Goal: Task Accomplishment & Management: Complete application form

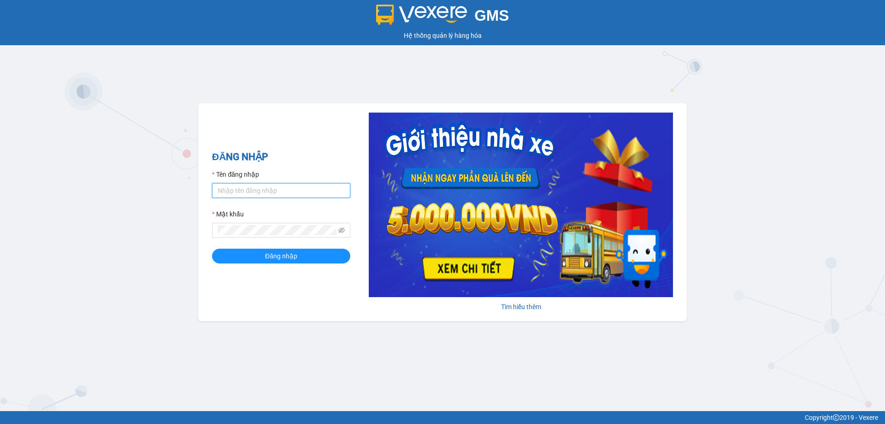
click at [285, 186] on input "Tên đăng nhập" at bounding box center [281, 190] width 138 height 15
type input "phandinhhuy.apq"
click at [212, 248] on button "Đăng nhập" at bounding box center [281, 255] width 138 height 15
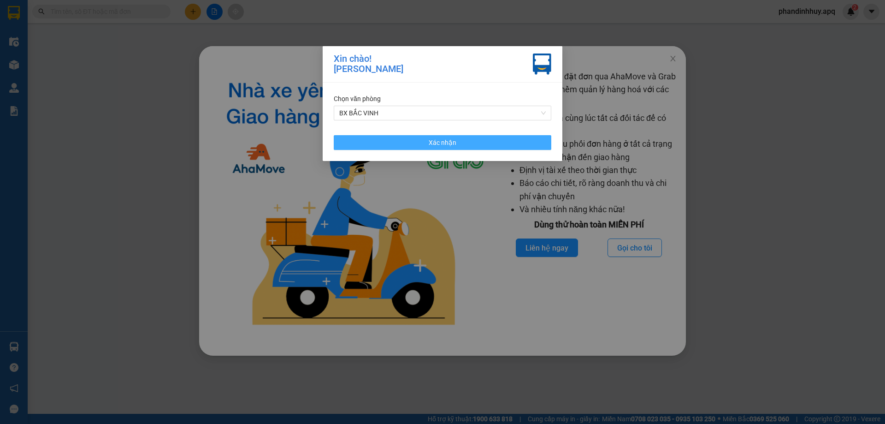
click at [490, 139] on button "Xác nhận" at bounding box center [443, 142] width 218 height 15
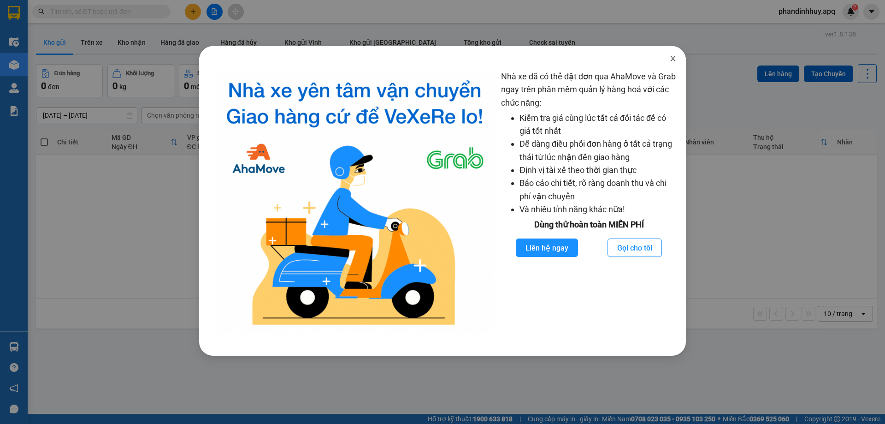
click at [674, 56] on icon "close" at bounding box center [672, 58] width 7 height 7
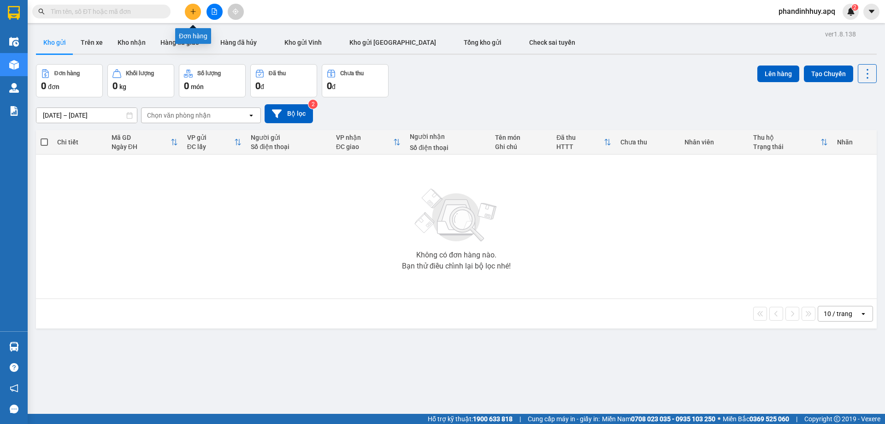
click at [195, 12] on icon "plus" at bounding box center [193, 11] width 6 height 6
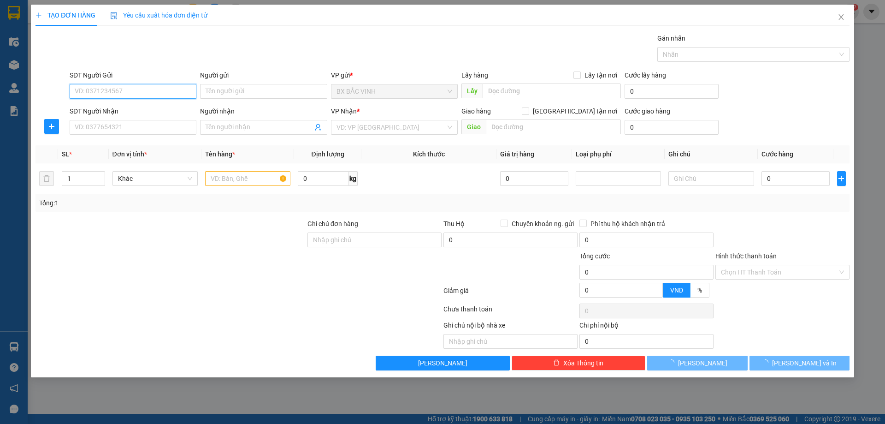
click at [125, 88] on input "SĐT Người Gửi" at bounding box center [133, 91] width 127 height 15
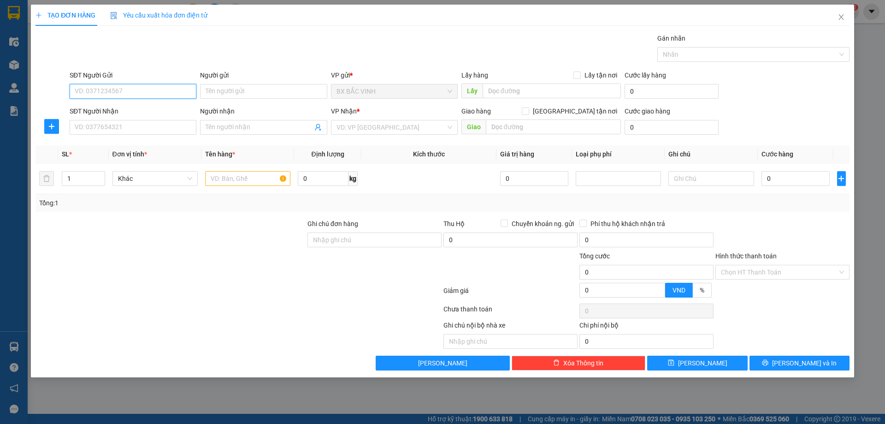
click at [127, 90] on input "SĐT Người Gửi" at bounding box center [133, 91] width 127 height 15
click at [130, 93] on input "SĐT Người Gửi" at bounding box center [133, 91] width 127 height 15
click at [136, 91] on input "SĐT Người Gửi" at bounding box center [133, 91] width 127 height 15
type input "0967766068"
click at [238, 90] on input "Người gửi" at bounding box center [263, 91] width 127 height 15
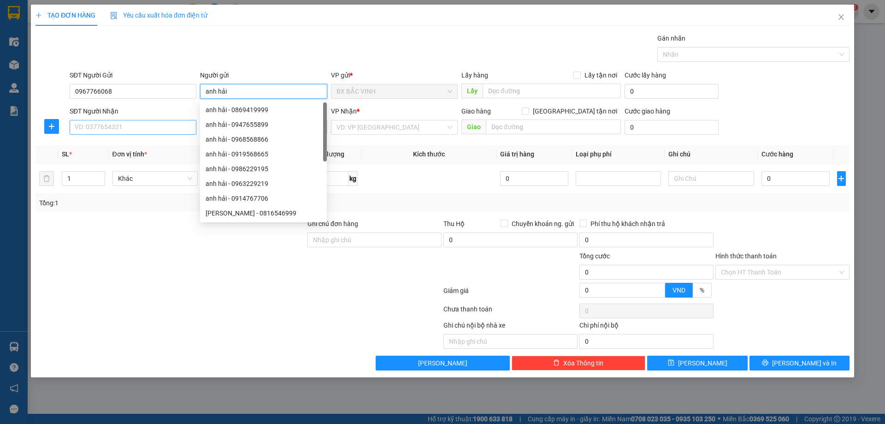
type input "anh hải"
click at [119, 130] on input "SĐT Người Nhận" at bounding box center [133, 127] width 127 height 15
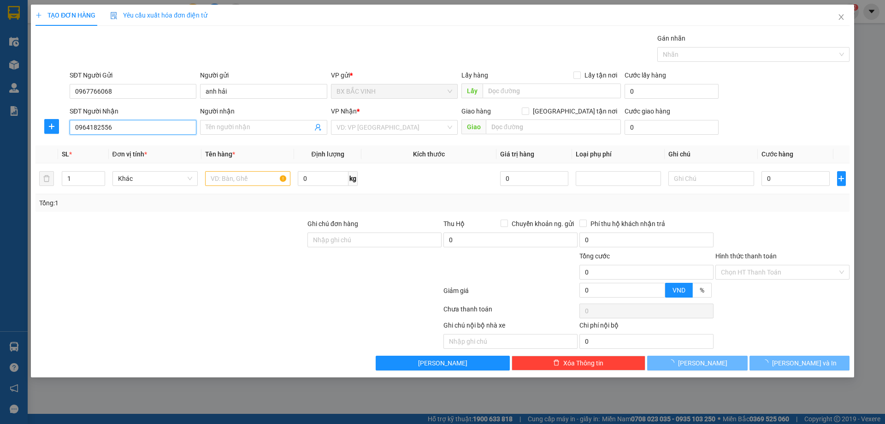
type input "0964182556"
click at [280, 118] on div "Người nhận" at bounding box center [263, 113] width 127 height 14
click at [280, 122] on input "Người nhận" at bounding box center [259, 127] width 106 height 10
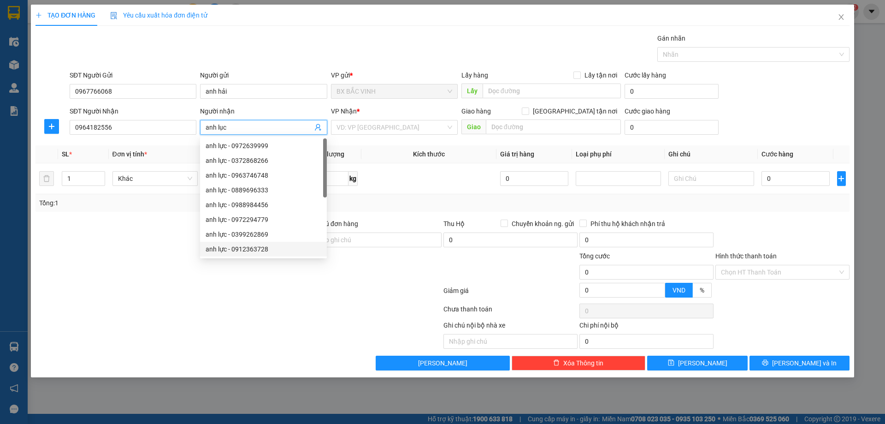
type input "anh lục"
click at [248, 301] on div at bounding box center [239, 292] width 408 height 18
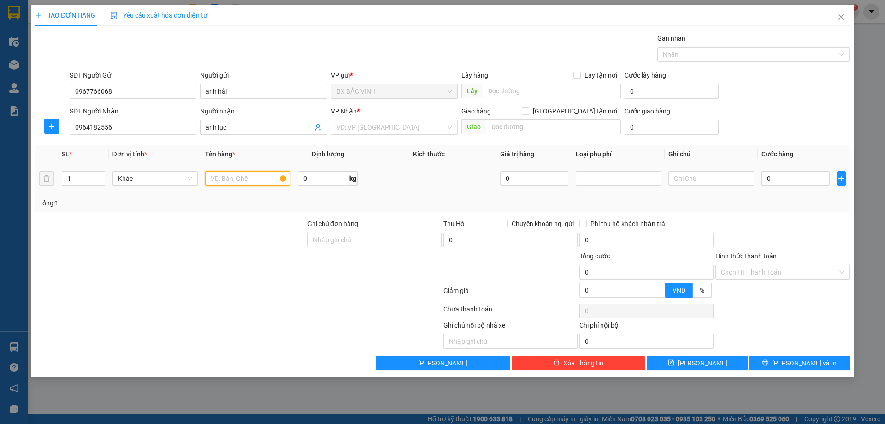
click at [260, 177] on input "text" at bounding box center [247, 178] width 85 height 15
click at [451, 126] on div "VD: VP [GEOGRAPHIC_DATA]" at bounding box center [394, 127] width 127 height 15
type input "giấy tờ"
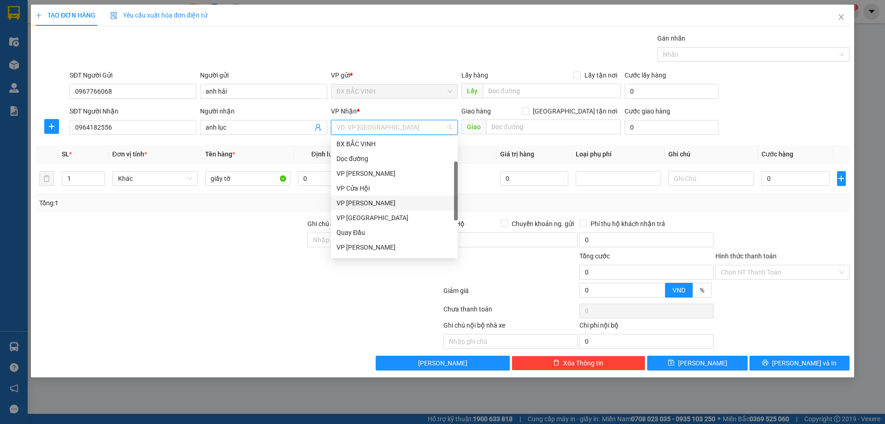
scroll to position [92, 0]
click at [366, 200] on div "VP [PERSON_NAME]" at bounding box center [394, 201] width 116 height 10
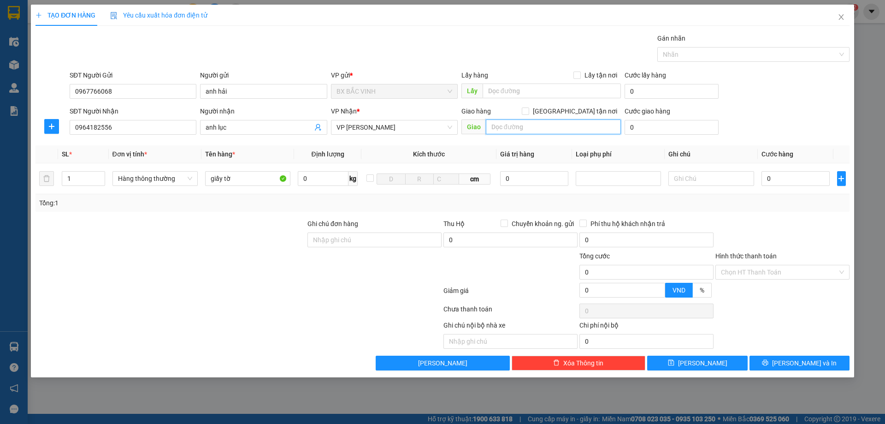
click at [560, 127] on input "text" at bounding box center [553, 126] width 135 height 15
type input "vp"
click at [528, 109] on input "[GEOGRAPHIC_DATA] tận nơi" at bounding box center [525, 110] width 6 height 6
checkbox input "true"
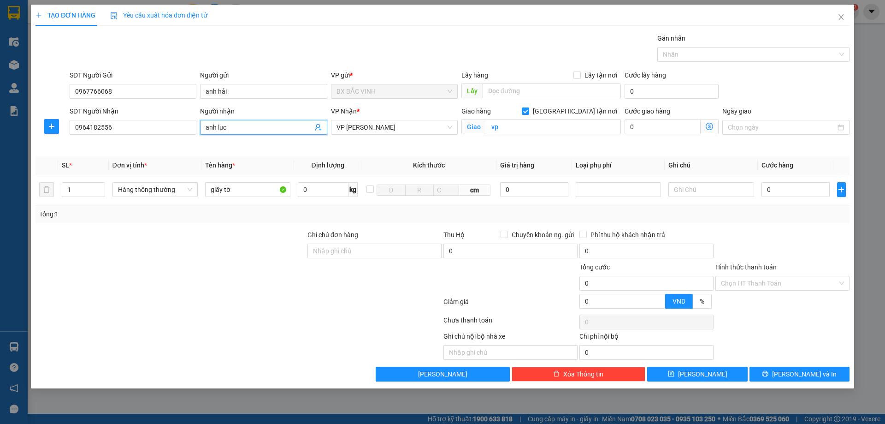
click at [228, 126] on input "anh lục" at bounding box center [259, 127] width 106 height 10
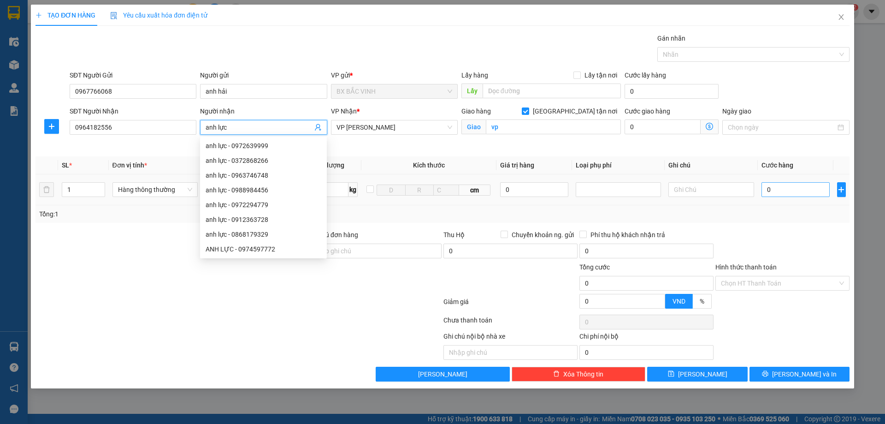
type input "anh lực"
click at [776, 190] on input "0" at bounding box center [795, 189] width 69 height 15
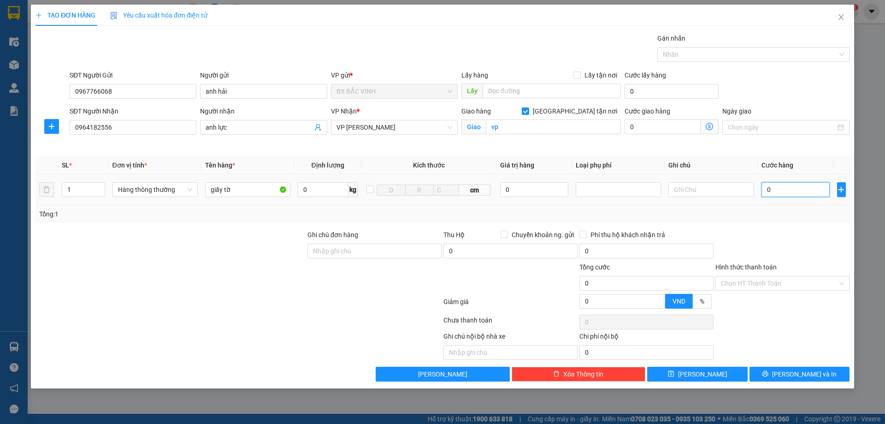
type input "5"
type input "50"
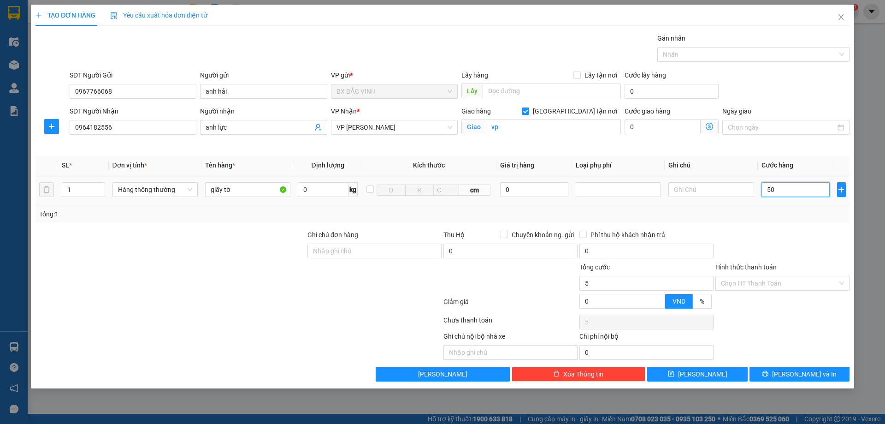
type input "50"
type input "500"
type input "5.000"
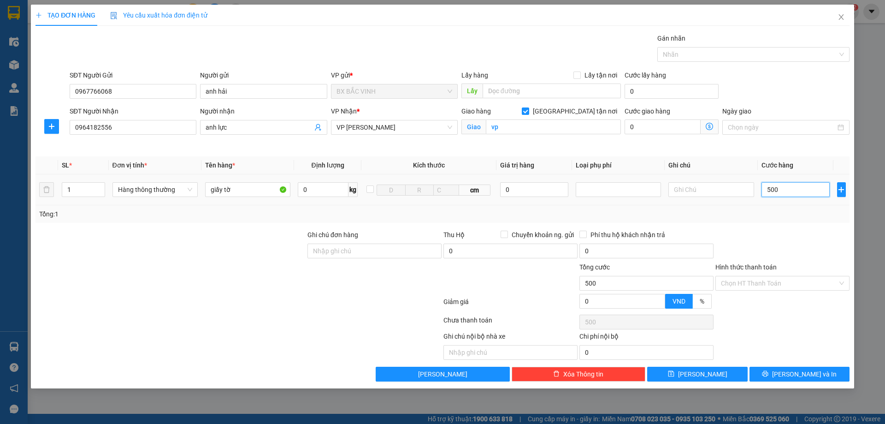
type input "5.000"
type input "50.000"
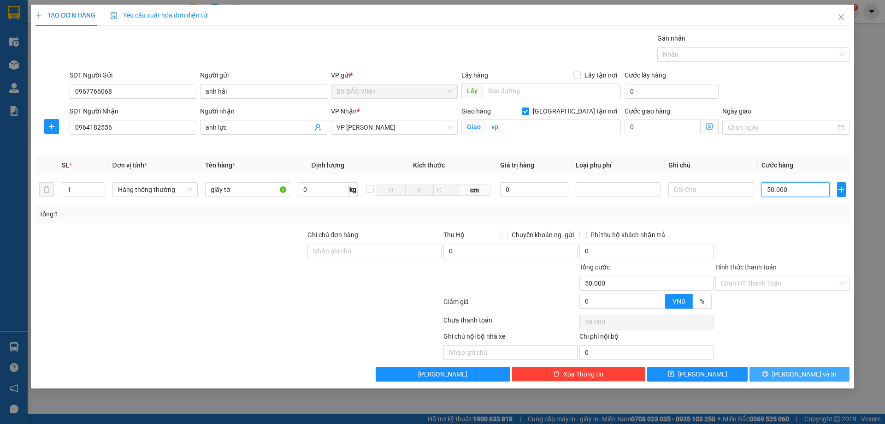
type input "50.000"
click at [797, 370] on span "[PERSON_NAME] và In" at bounding box center [804, 374] width 65 height 10
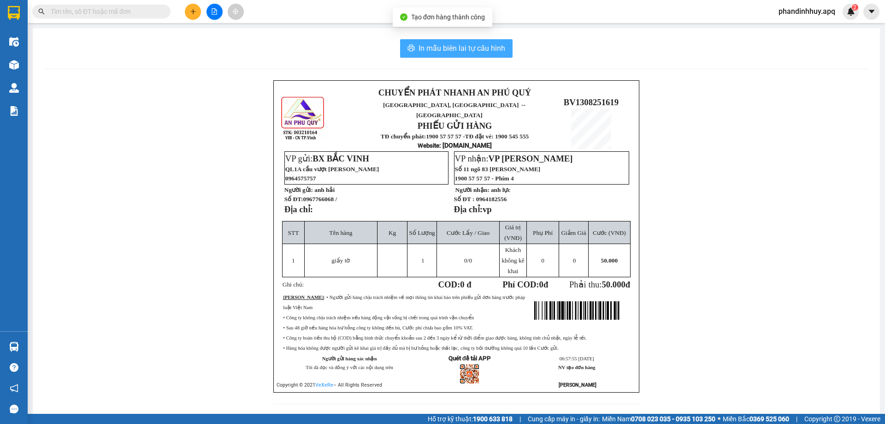
click at [461, 48] on span "In mẫu biên lai tự cấu hình" at bounding box center [462, 48] width 87 height 12
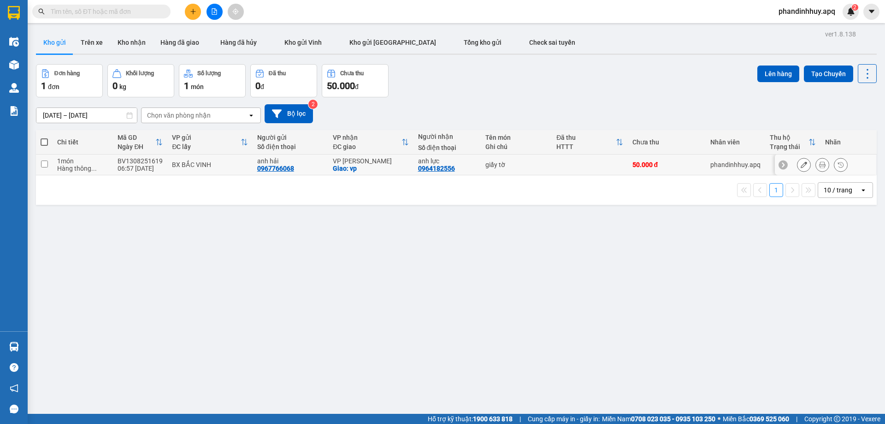
click at [230, 165] on div "BX BẮC VINH" at bounding box center [210, 164] width 76 height 7
checkbox input "true"
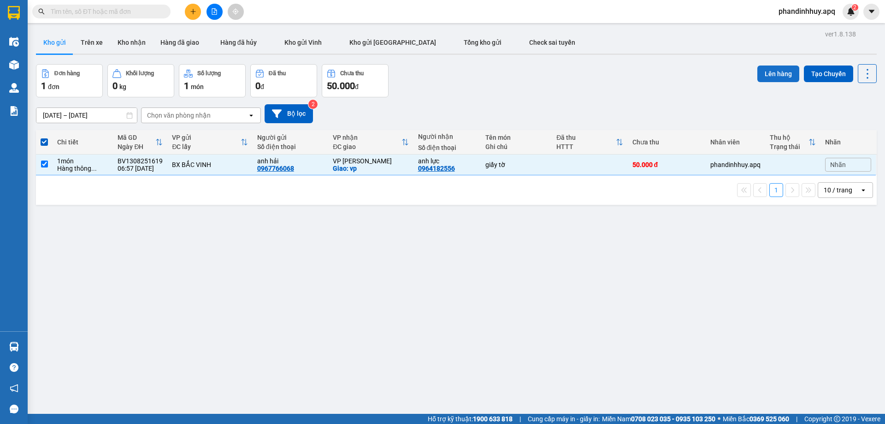
click at [769, 70] on button "Lên hàng" at bounding box center [778, 73] width 42 height 17
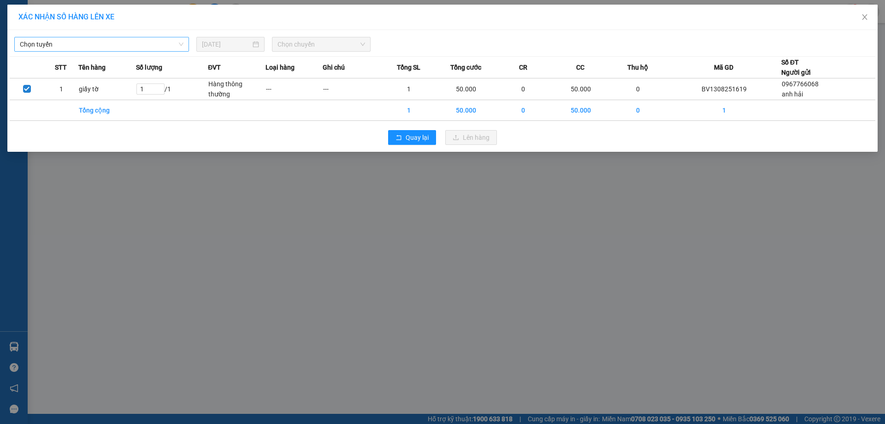
click at [121, 42] on span "Chọn tuyến" at bounding box center [102, 44] width 164 height 14
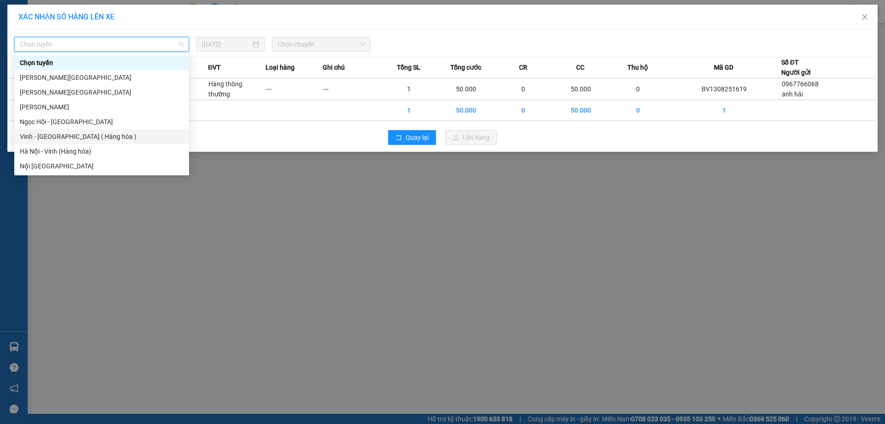
click at [85, 132] on div "Vinh - [GEOGRAPHIC_DATA] ( Hàng hóa )" at bounding box center [102, 136] width 164 height 10
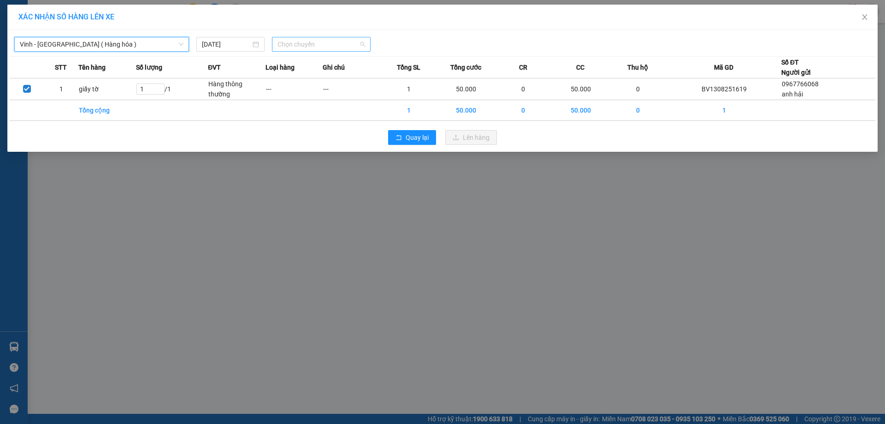
click at [363, 42] on span "Chọn chuyến" at bounding box center [321, 44] width 88 height 14
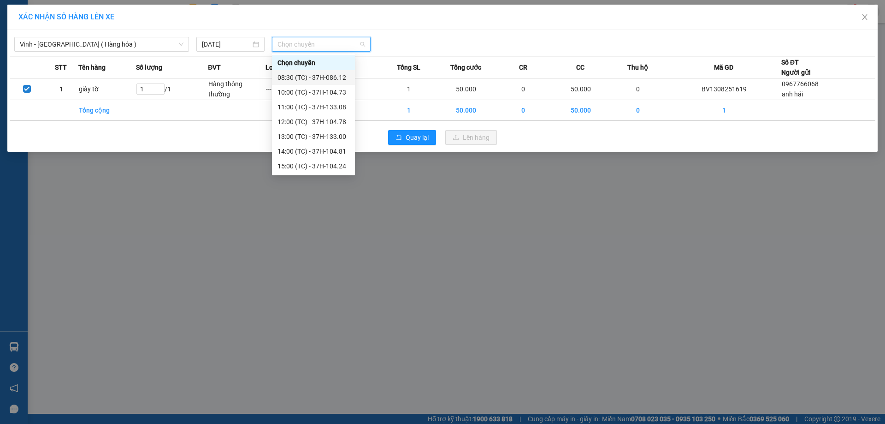
click at [333, 77] on div "08:30 (TC) - 37H-086.12" at bounding box center [313, 77] width 72 height 10
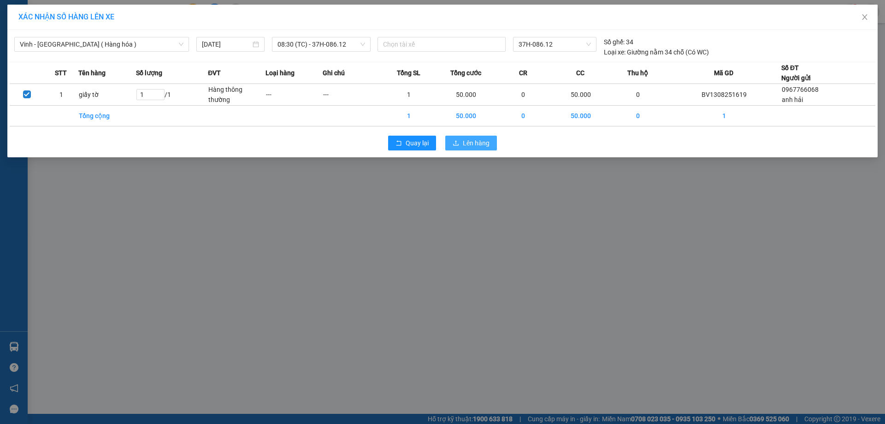
click at [467, 142] on span "Lên hàng" at bounding box center [476, 143] width 27 height 10
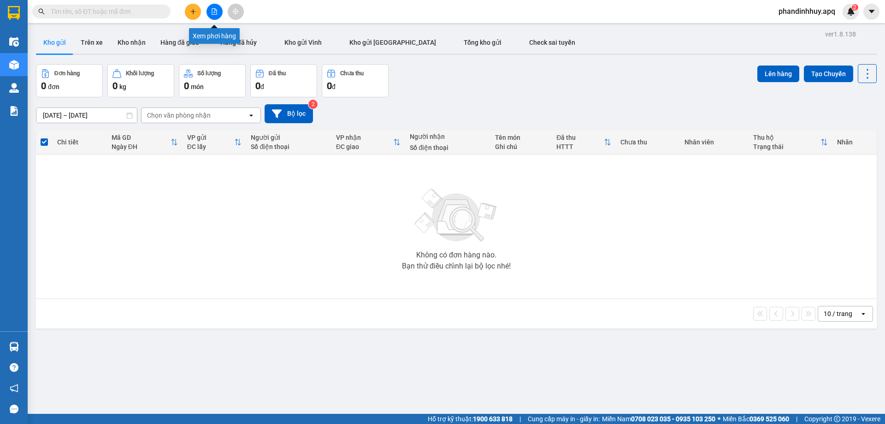
click at [212, 12] on icon "file-add" at bounding box center [214, 11] width 5 height 6
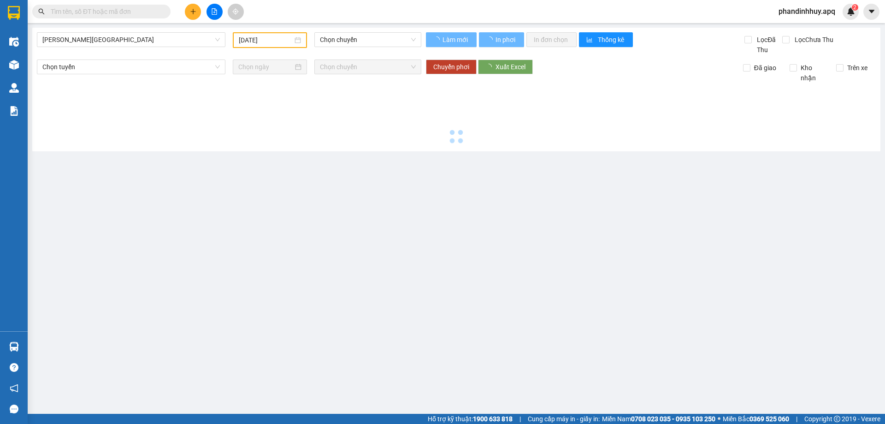
type input "[DATE]"
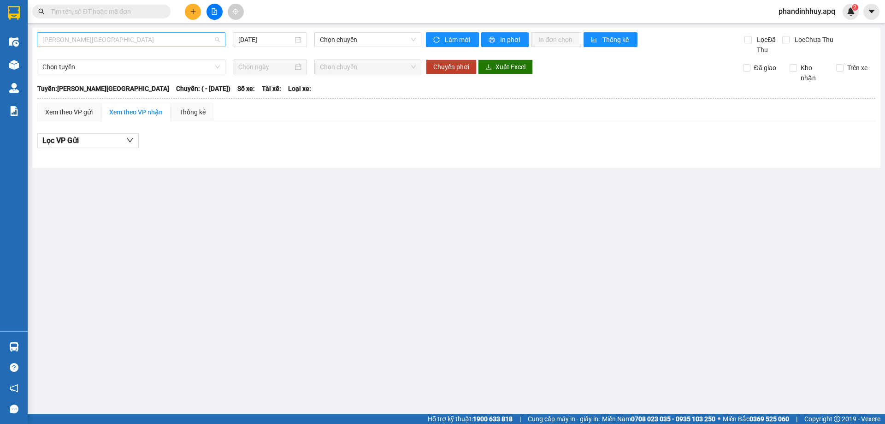
click at [146, 42] on span "[PERSON_NAME][GEOGRAPHIC_DATA]" at bounding box center [130, 40] width 177 height 14
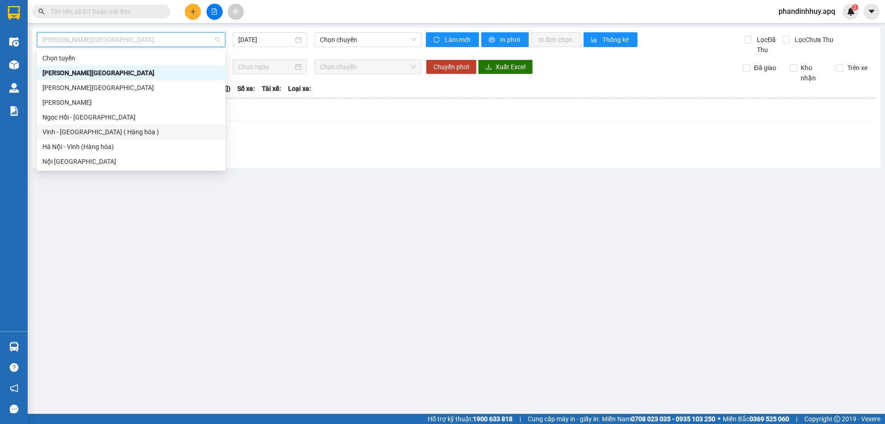
click at [117, 127] on div "Vinh - [GEOGRAPHIC_DATA] ( Hàng hóa )" at bounding box center [130, 132] width 177 height 10
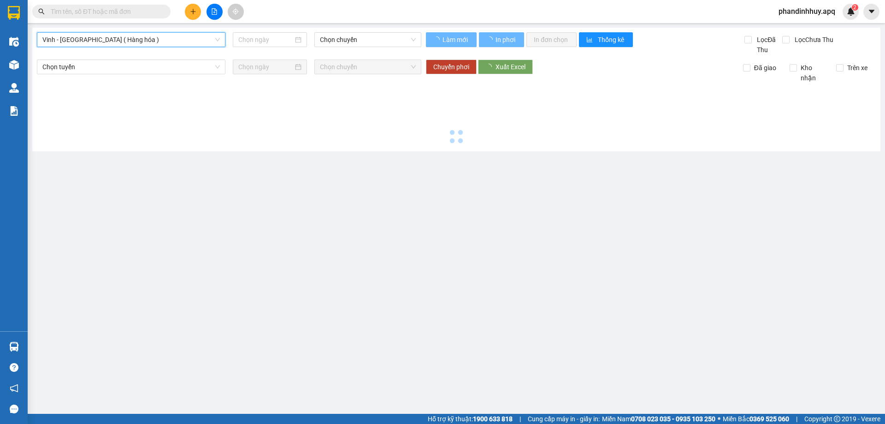
type input "[DATE]"
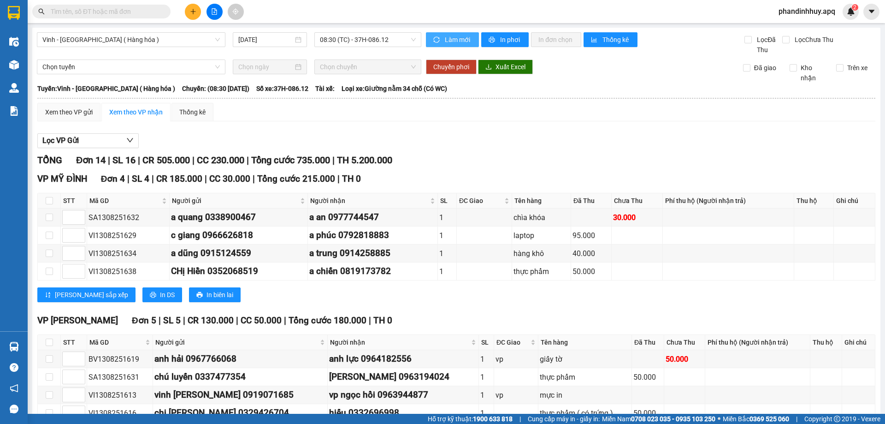
click at [449, 39] on span "Làm mới" at bounding box center [458, 40] width 27 height 10
click at [500, 37] on span "In phơi" at bounding box center [510, 40] width 21 height 10
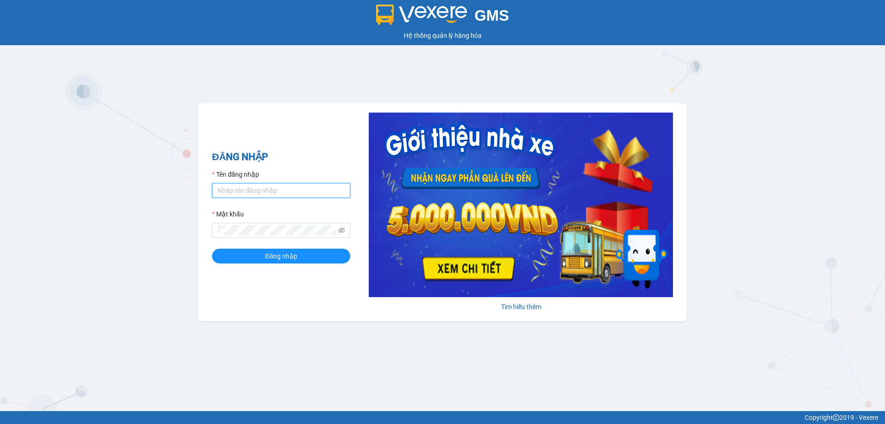
click at [246, 188] on input "Tên đăng nhập" at bounding box center [281, 190] width 138 height 15
type input "phandinhhuy.apq"
click at [212, 248] on button "Đăng nhập" at bounding box center [281, 255] width 138 height 15
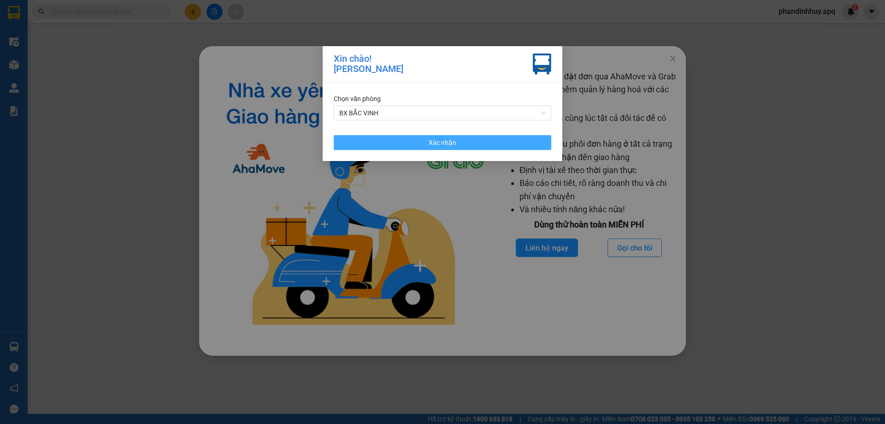
click at [462, 140] on button "Xác nhận" at bounding box center [443, 142] width 218 height 15
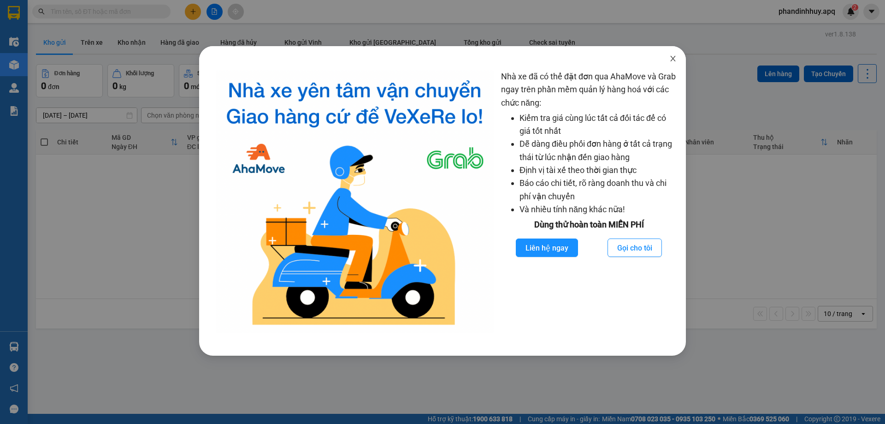
click at [674, 58] on icon "close" at bounding box center [672, 59] width 5 height 6
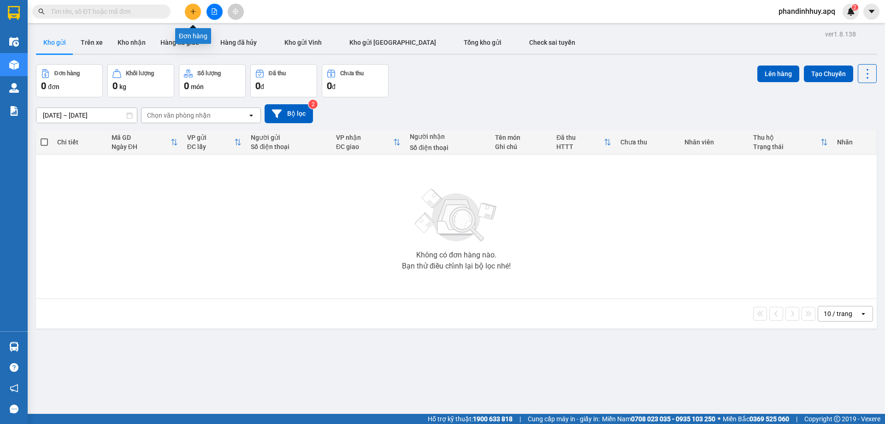
click at [193, 11] on icon "plus" at bounding box center [193, 11] width 6 height 6
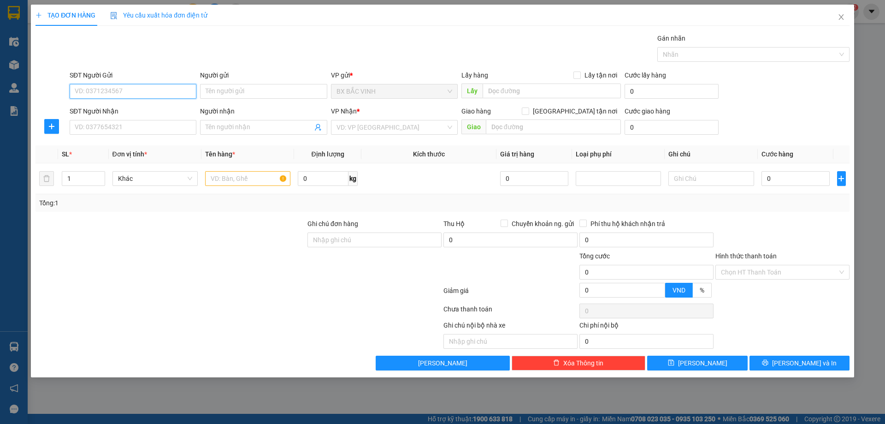
click at [172, 90] on input "SĐT Người Gửi" at bounding box center [133, 91] width 127 height 15
type input "0974979636"
click at [159, 110] on div "0974979636 - c hiền" at bounding box center [133, 110] width 116 height 10
type input "c hiền"
checkbox input "true"
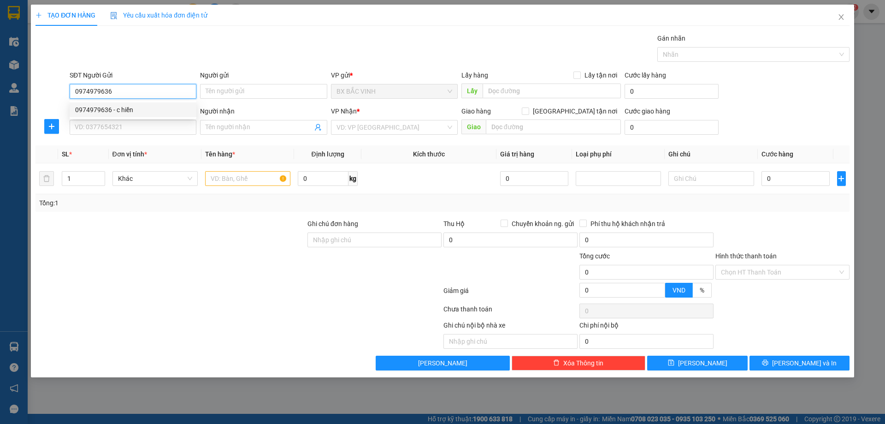
type input "37 Nguyễn Thị Ngọc Oanh"
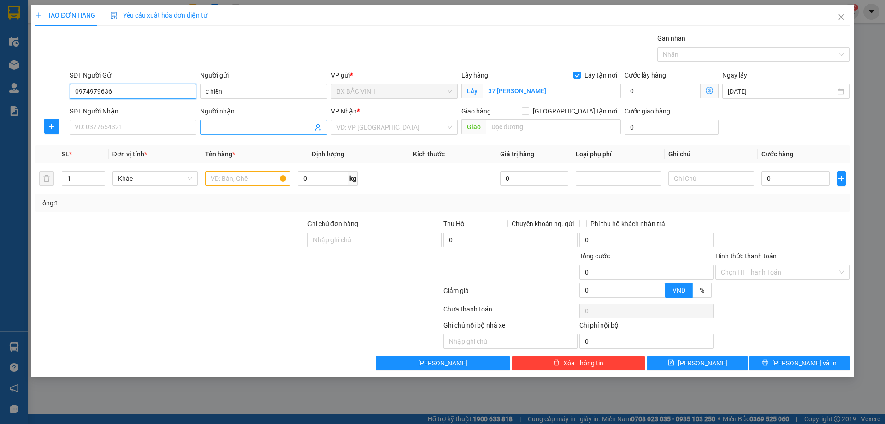
type input "0974979636"
click at [320, 126] on icon "user-add" at bounding box center [317, 127] width 7 height 7
click at [338, 103] on span "c xuân" at bounding box center [333, 103] width 19 height 7
type input "0936123388"
type input "c xuân"
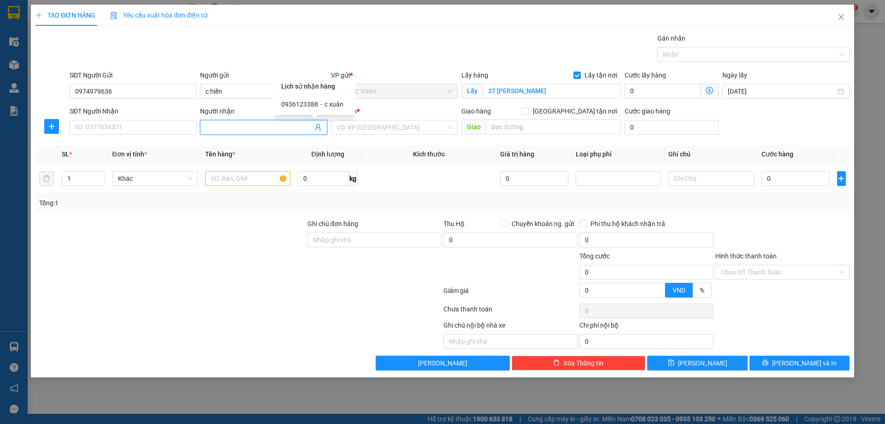
type input "81 lạc trung, vĩnh tuy, quận hai bà trưng, hà nội"
type input "80000"
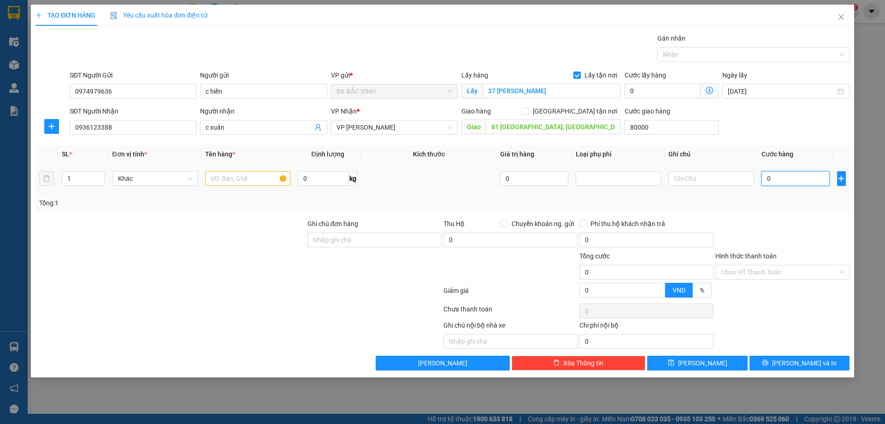
click at [772, 178] on input "0" at bounding box center [795, 178] width 69 height 15
type input "6"
type input "80.000"
type input "80.006"
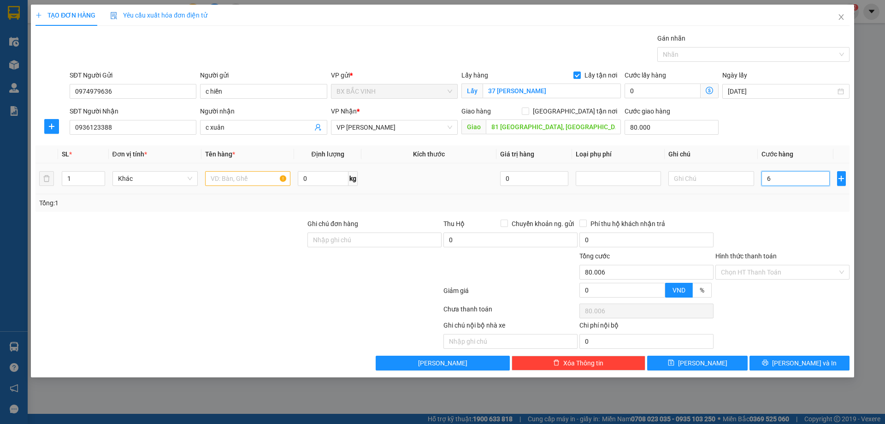
type input "60"
type input "80.060"
type input "600"
type input "80.600"
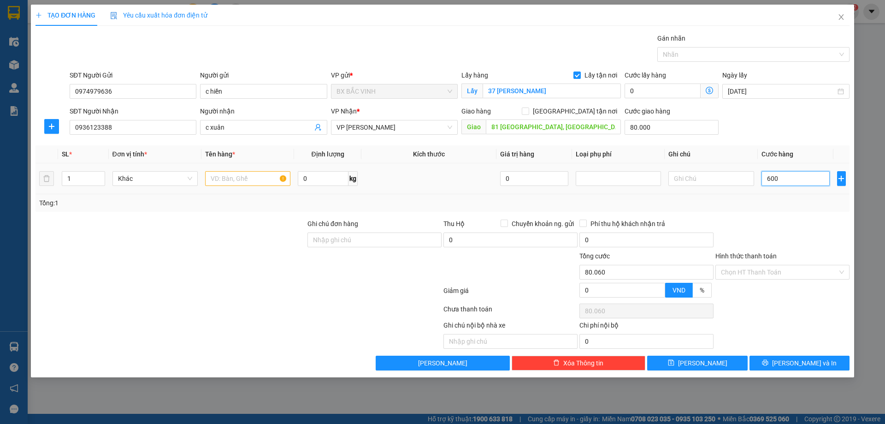
type input "80.600"
type input "6.000"
type input "86.000"
type input "60.000"
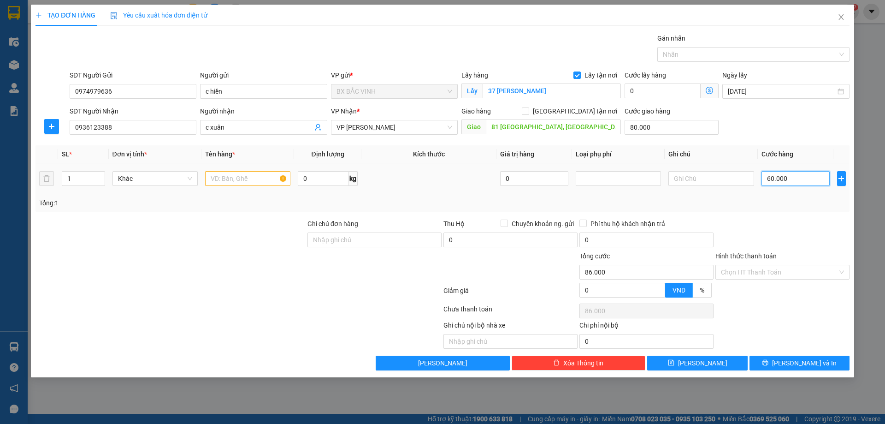
type input "140.000"
type input "60.000"
click at [590, 115] on span "[GEOGRAPHIC_DATA] tận nơi" at bounding box center [575, 111] width 92 height 10
click at [528, 114] on input "[GEOGRAPHIC_DATA] tận nơi" at bounding box center [525, 110] width 6 height 6
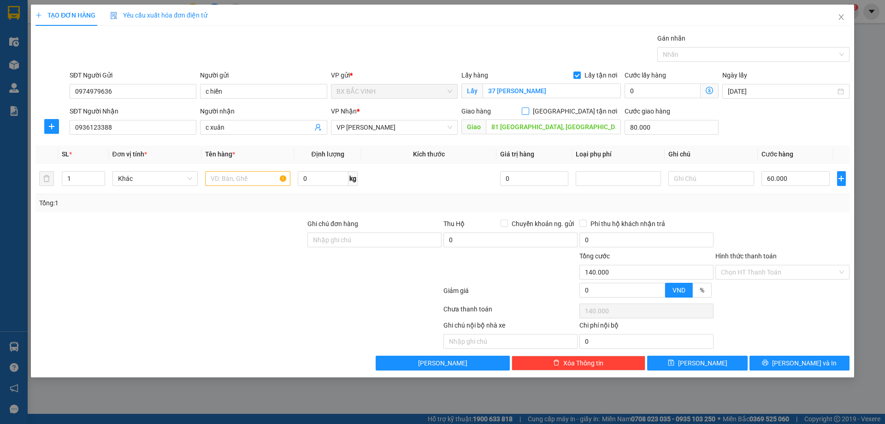
checkbox input "true"
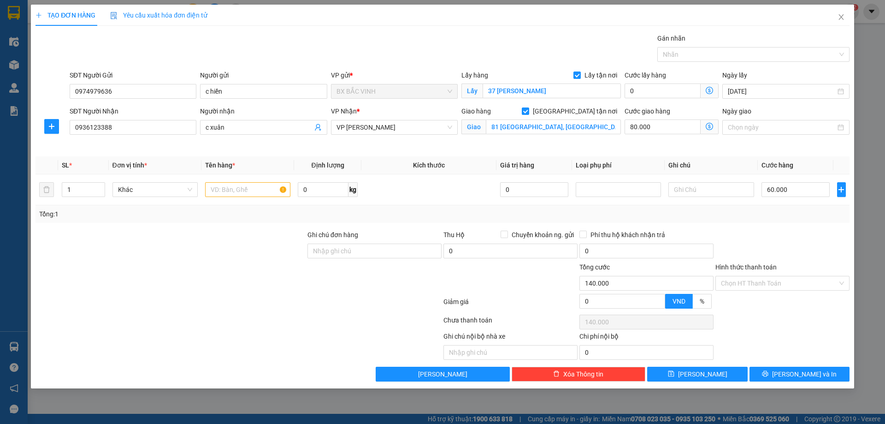
click at [793, 273] on div "Hình thức thanh toán" at bounding box center [782, 269] width 134 height 14
click at [791, 283] on input "Hình thức thanh toán" at bounding box center [779, 283] width 117 height 14
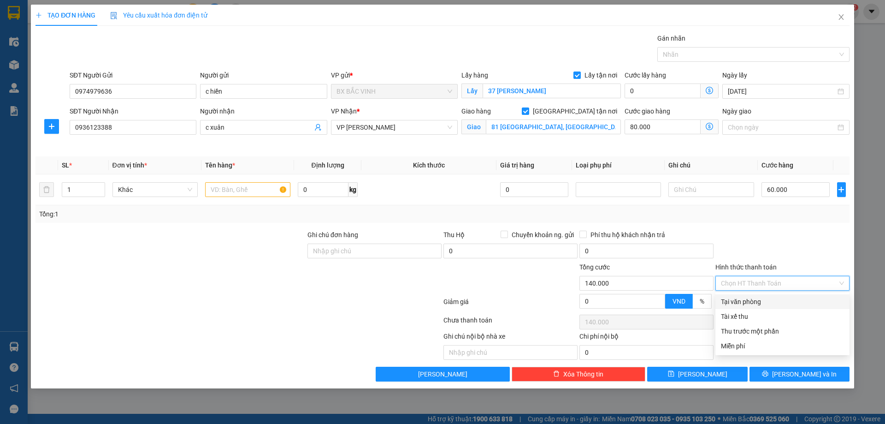
click at [771, 301] on div "Tại văn phòng" at bounding box center [782, 301] width 123 height 10
type input "0"
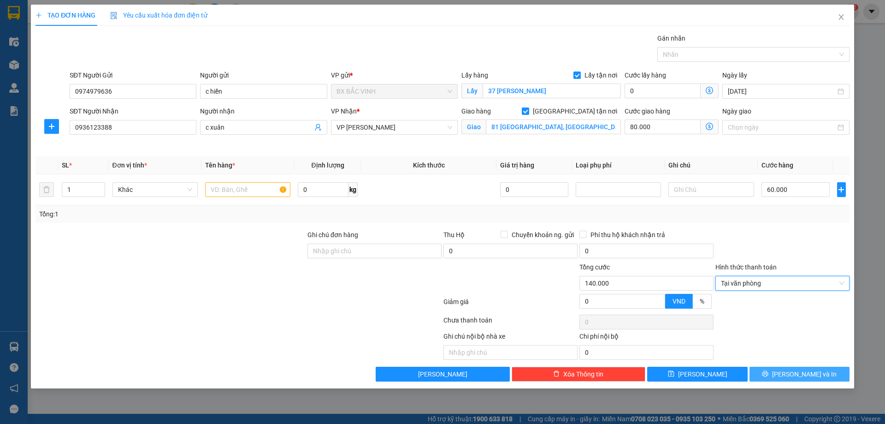
click at [797, 372] on span "[PERSON_NAME] và In" at bounding box center [804, 374] width 65 height 10
click at [243, 191] on input "text" at bounding box center [247, 189] width 85 height 15
type input "chè xanh"
click at [820, 374] on button "[PERSON_NAME] và In" at bounding box center [799, 373] width 100 height 15
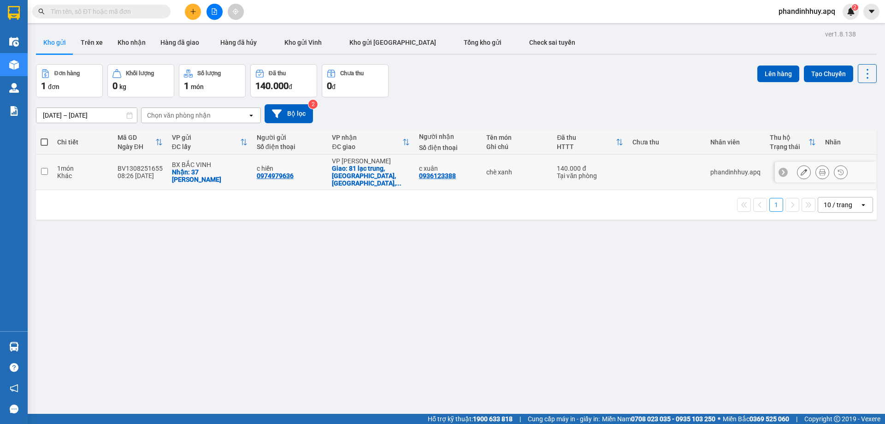
click at [88, 172] on div "Khác" at bounding box center [82, 175] width 51 height 7
checkbox input "true"
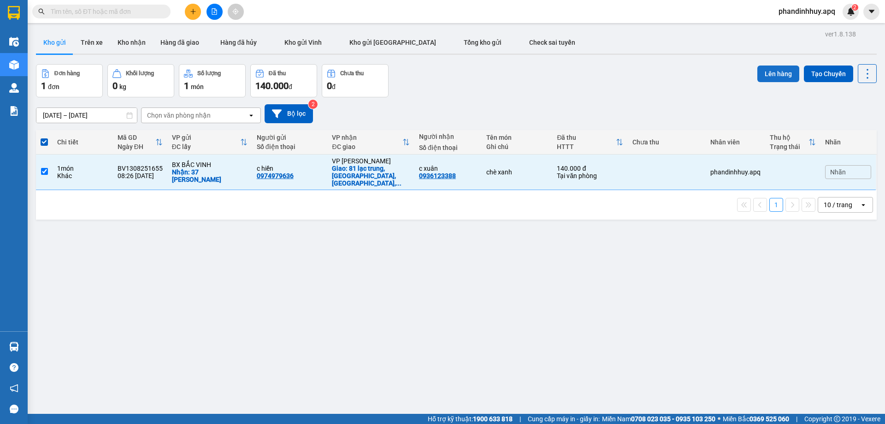
click at [771, 75] on button "Lên hàng" at bounding box center [778, 73] width 42 height 17
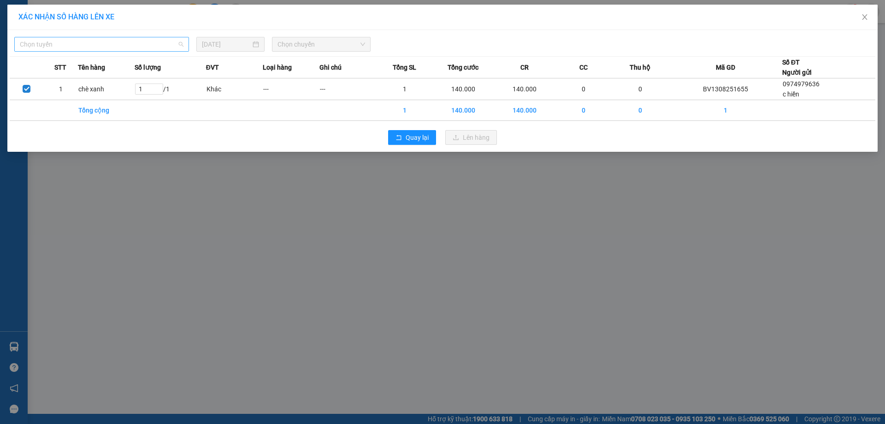
click at [100, 39] on span "Chọn tuyến" at bounding box center [102, 44] width 164 height 14
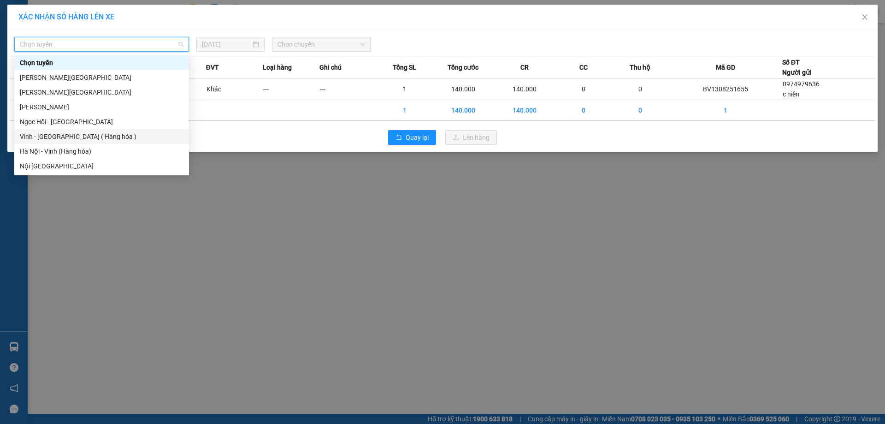
click at [83, 135] on div "Vinh - [GEOGRAPHIC_DATA] ( Hàng hóa )" at bounding box center [102, 136] width 164 height 10
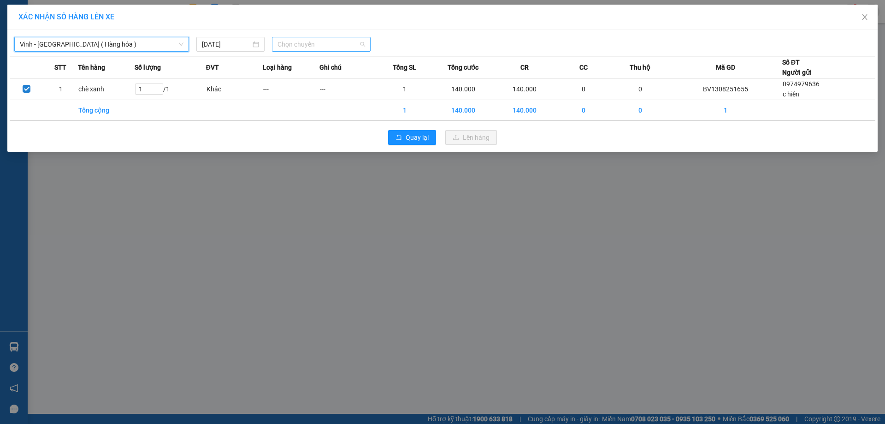
click at [362, 45] on span "Chọn chuyến" at bounding box center [321, 44] width 88 height 14
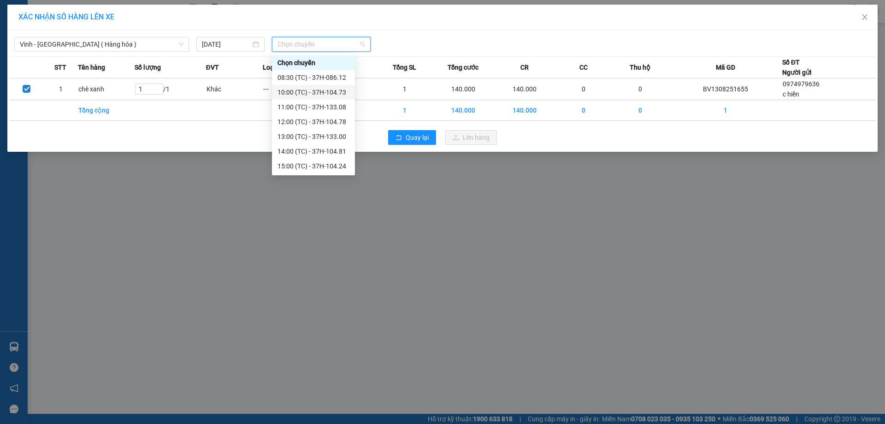
click at [333, 92] on div "10:00 (TC) - 37H-104.73" at bounding box center [313, 92] width 72 height 10
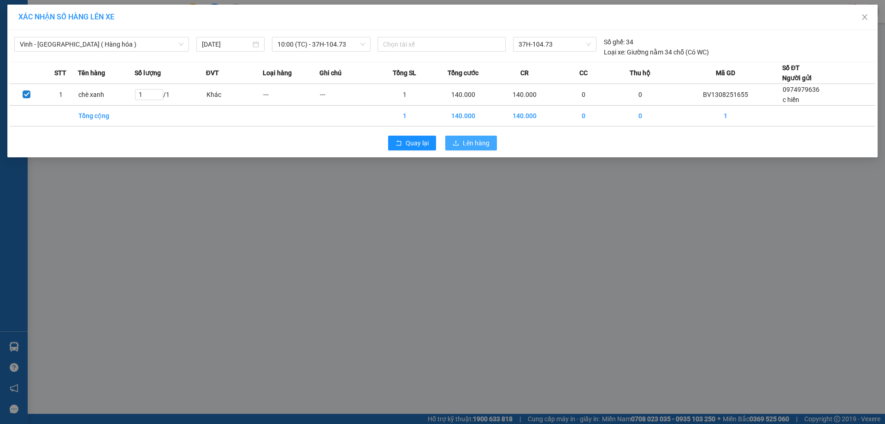
click at [470, 143] on span "Lên hàng" at bounding box center [476, 143] width 27 height 10
